Goal: Navigation & Orientation: Find specific page/section

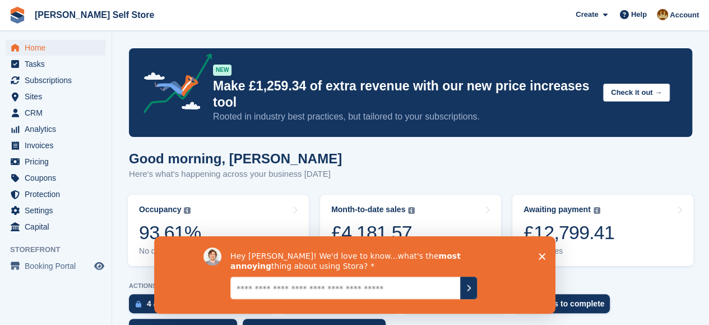
click at [305, 169] on p "Here's what's happening across your business [DATE]" at bounding box center [235, 174] width 213 height 13
click at [370, 158] on div "Good morning, Tom Here's what's happening across your business today" at bounding box center [411, 172] width 564 height 43
click at [543, 256] on icon "Close survey" at bounding box center [541, 255] width 7 height 7
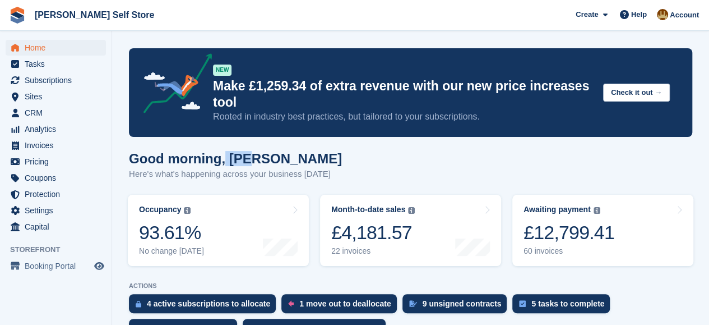
drag, startPoint x: 222, startPoint y: 158, endPoint x: 258, endPoint y: 159, distance: 35.9
click at [258, 159] on h1 "Good morning, Tom" at bounding box center [235, 158] width 213 height 15
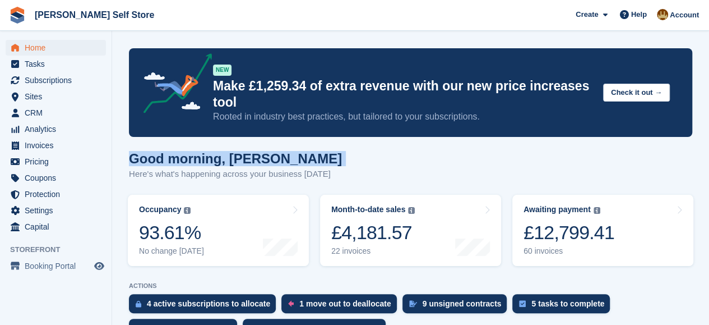
drag, startPoint x: 257, startPoint y: 160, endPoint x: 136, endPoint y: 163, distance: 120.6
click at [136, 163] on h1 "Good morning, Tom" at bounding box center [235, 158] width 213 height 15
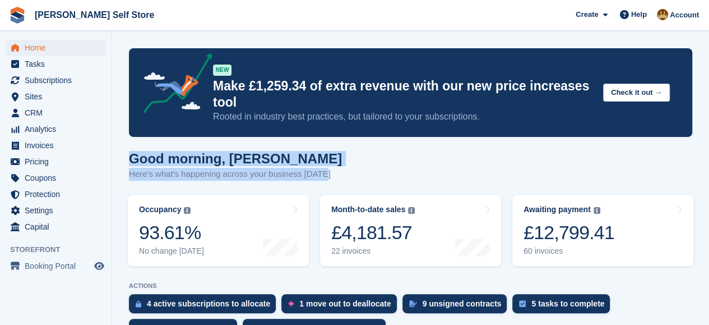
drag, startPoint x: 131, startPoint y: 160, endPoint x: 323, endPoint y: 179, distance: 192.7
click at [323, 179] on div "Good morning, Tom Here's what's happening across your business today" at bounding box center [411, 172] width 564 height 43
drag, startPoint x: 323, startPoint y: 179, endPoint x: 131, endPoint y: 156, distance: 193.2
click at [131, 156] on div "Good morning, Tom Here's what's happening across your business today" at bounding box center [411, 172] width 564 height 43
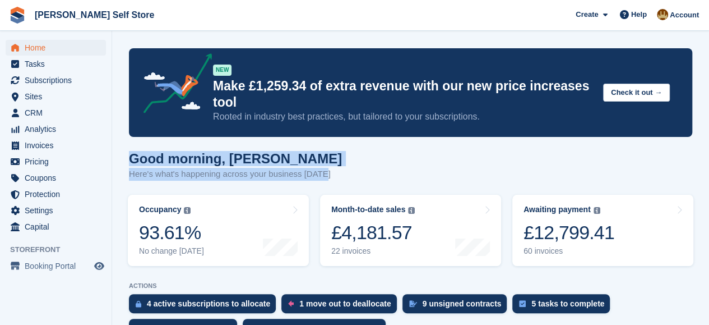
click at [131, 156] on h1 "Good morning, Tom" at bounding box center [235, 158] width 213 height 15
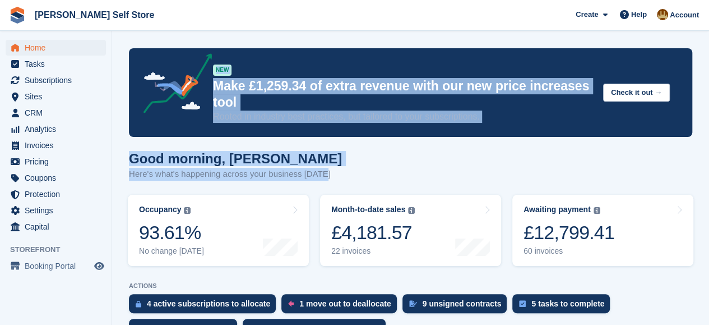
drag, startPoint x: 142, startPoint y: 35, endPoint x: 330, endPoint y: 176, distance: 234.9
click at [330, 176] on div "Good morning, Tom Here's what's happening across your business today" at bounding box center [411, 172] width 564 height 43
drag, startPoint x: 340, startPoint y: 177, endPoint x: 129, endPoint y: 38, distance: 252.6
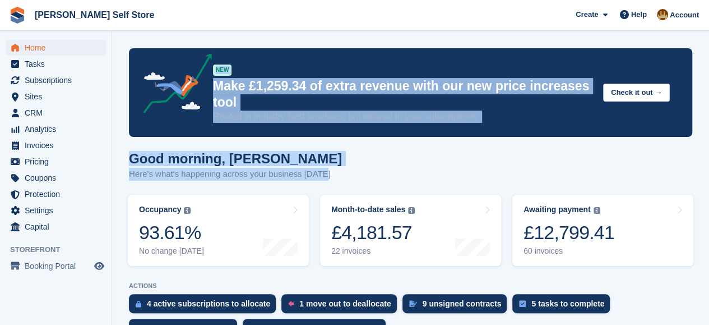
drag, startPoint x: 131, startPoint y: 38, endPoint x: 339, endPoint y: 182, distance: 253.1
click at [333, 178] on div "Good morning, Tom Here's what's happening across your business today" at bounding box center [411, 172] width 564 height 43
drag, startPoint x: 336, startPoint y: 176, endPoint x: 122, endPoint y: 40, distance: 254.1
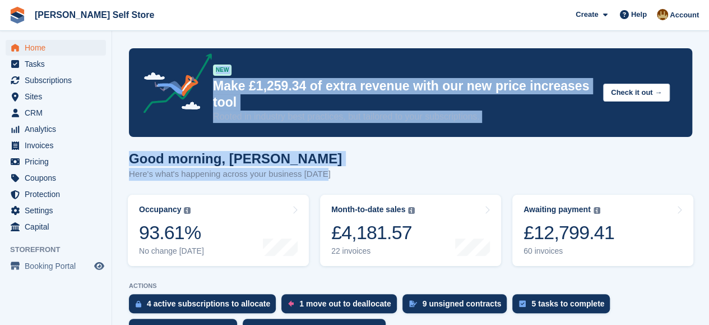
drag, startPoint x: 333, startPoint y: 174, endPoint x: 129, endPoint y: 40, distance: 244.5
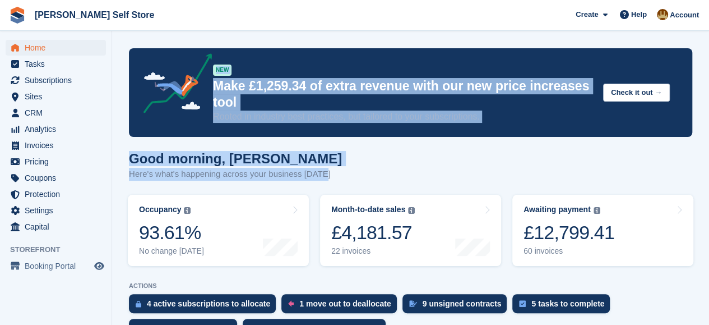
drag, startPoint x: 130, startPoint y: 38, endPoint x: 324, endPoint y: 173, distance: 236.6
click at [324, 173] on div "Good morning, Tom Here's what's happening across your business today" at bounding box center [411, 172] width 564 height 43
drag, startPoint x: 331, startPoint y: 176, endPoint x: 114, endPoint y: 39, distance: 256.7
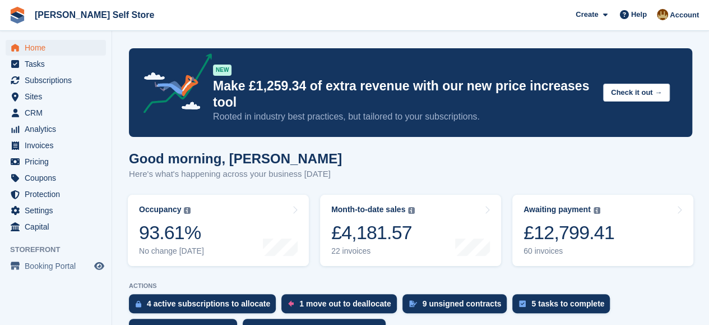
click at [48, 84] on span "Subscriptions" at bounding box center [58, 80] width 67 height 16
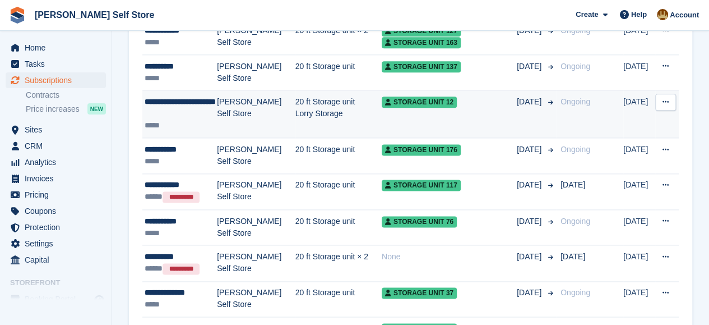
scroll to position [617, 0]
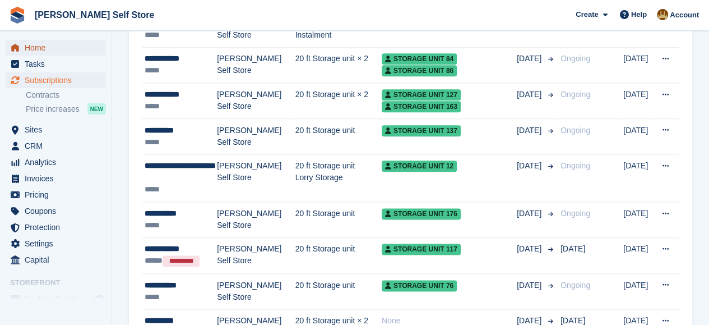
click at [35, 48] on span "Home" at bounding box center [58, 48] width 67 height 16
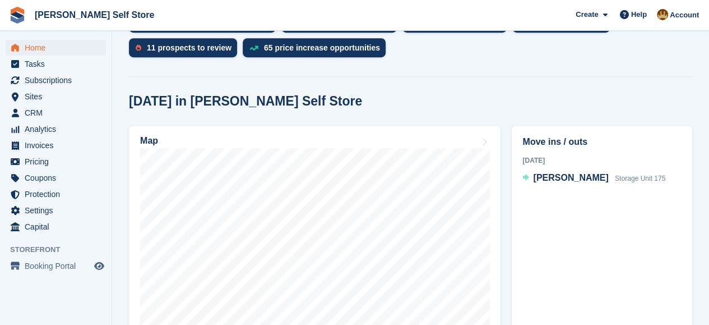
scroll to position [393, 0]
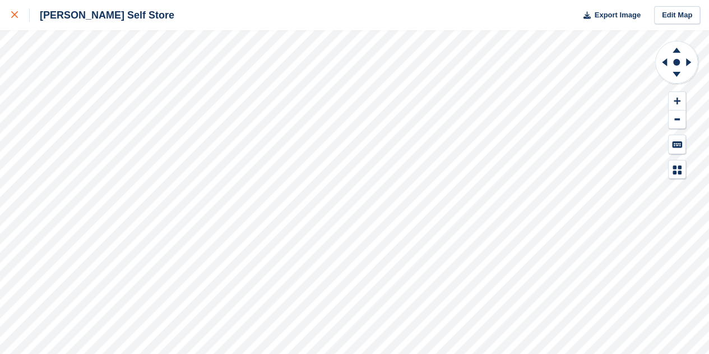
click at [16, 17] on icon at bounding box center [14, 14] width 7 height 7
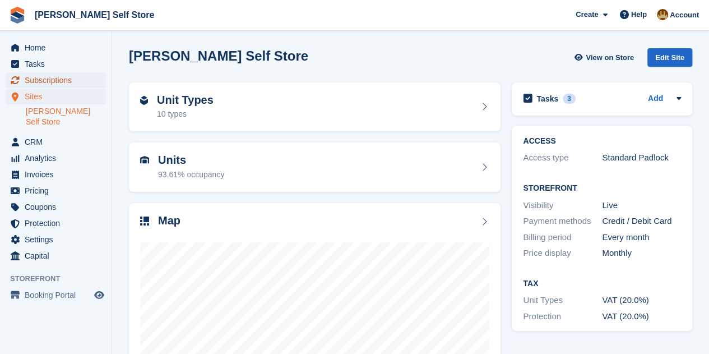
click at [43, 76] on span "Subscriptions" at bounding box center [58, 80] width 67 height 16
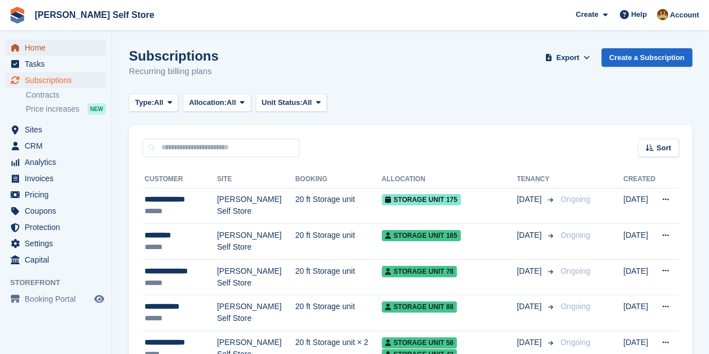
click at [35, 47] on span "Home" at bounding box center [58, 48] width 67 height 16
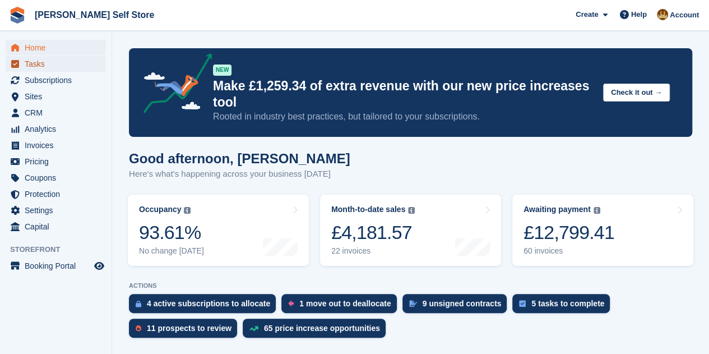
click at [34, 62] on span "Tasks" at bounding box center [58, 64] width 67 height 16
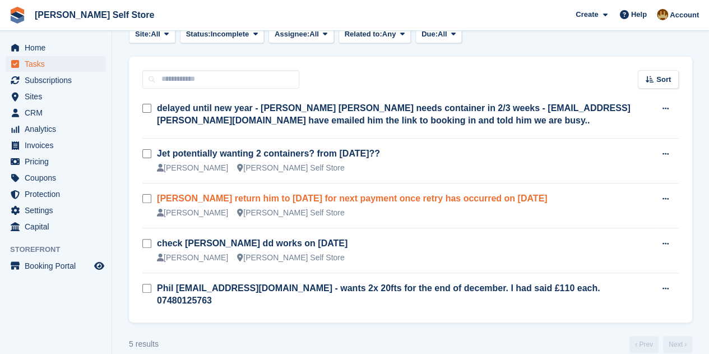
scroll to position [68, 0]
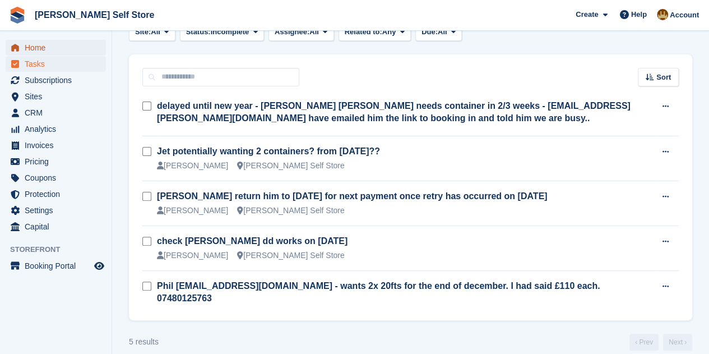
click at [30, 49] on span "Home" at bounding box center [58, 48] width 67 height 16
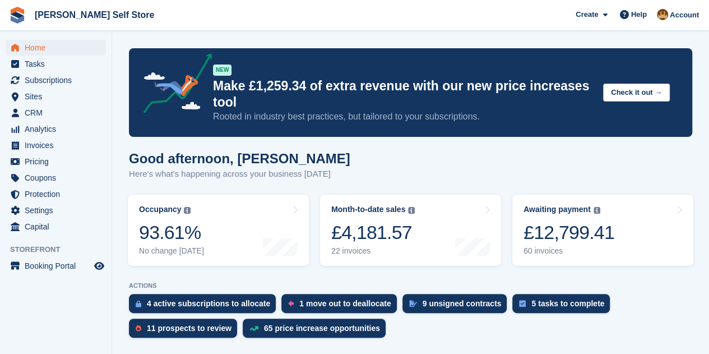
click at [496, 160] on div "Good afternoon, [PERSON_NAME] Here's what's happening across your business [DAT…" at bounding box center [411, 172] width 564 height 43
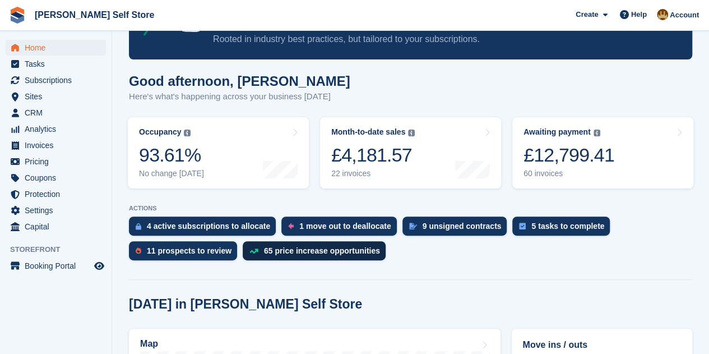
scroll to position [112, 0]
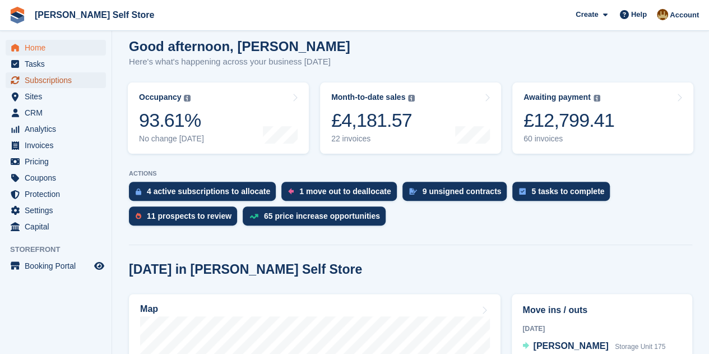
click at [40, 79] on span "Subscriptions" at bounding box center [58, 80] width 67 height 16
